Goal: Information Seeking & Learning: Understand process/instructions

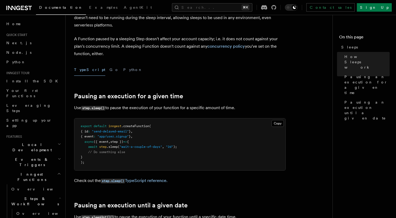
scroll to position [126, 0]
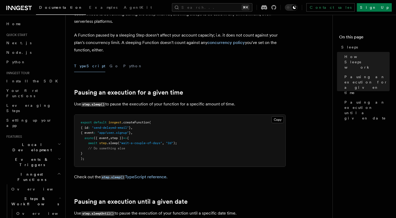
click at [176, 156] on pre "export default inngest .createFunction ( { id : "send-delayed-email" } , { even…" at bounding box center [179, 141] width 211 height 52
copy span "await step .sleep ( "wait-a-couple-of-days" , "2d" );"
drag, startPoint x: 180, startPoint y: 144, endPoint x: 89, endPoint y: 143, distance: 90.8
click at [89, 143] on pre "export default inngest .createFunction ( { id : "send-delayed-email" } , { even…" at bounding box center [179, 141] width 211 height 52
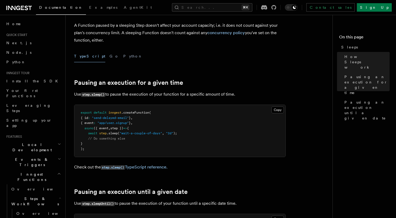
click at [110, 114] on span "inngest" at bounding box center [115, 113] width 13 height 4
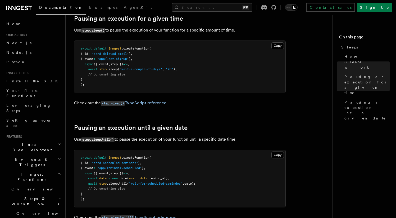
scroll to position [200, 0]
click at [144, 102] on link "step.sleep() TypeScript reference." at bounding box center [134, 102] width 67 height 5
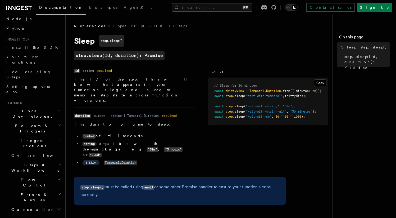
scroll to position [39, 0]
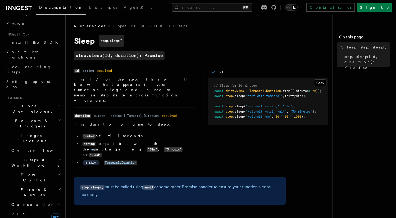
click at [30, 172] on span "Flow Control" at bounding box center [33, 177] width 48 height 11
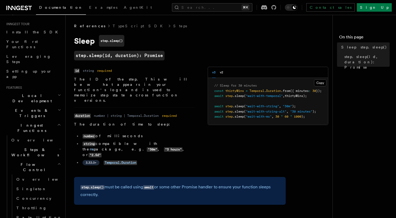
click at [35, 160] on h2 "Flow Control" at bounding box center [35, 167] width 53 height 15
click at [36, 147] on span "Steps & Workflows" at bounding box center [34, 152] width 50 height 11
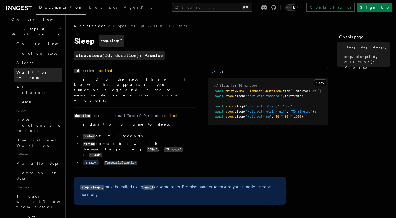
scroll to position [177, 0]
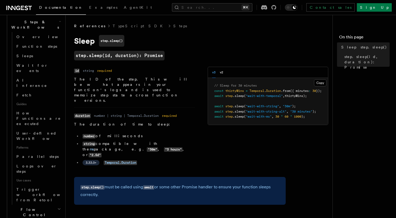
click at [40, 205] on h2 "Flow Control" at bounding box center [35, 212] width 53 height 15
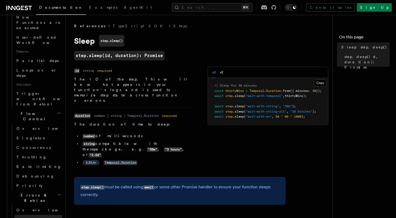
scroll to position [282, 0]
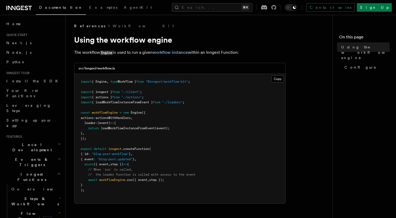
scroll to position [264, 0]
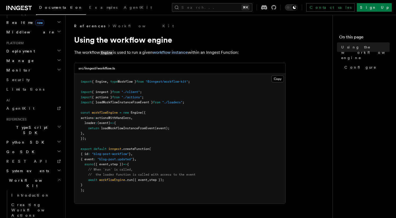
click at [129, 129] on span "loadWorkflowInstanceFromEvent" at bounding box center [128, 128] width 54 height 4
click at [207, 76] on pre "import { Engine , type Workflow } from "@inngest/workflow-kit" ; import { innge…" at bounding box center [179, 138] width 211 height 129
